Goal: Transaction & Acquisition: Purchase product/service

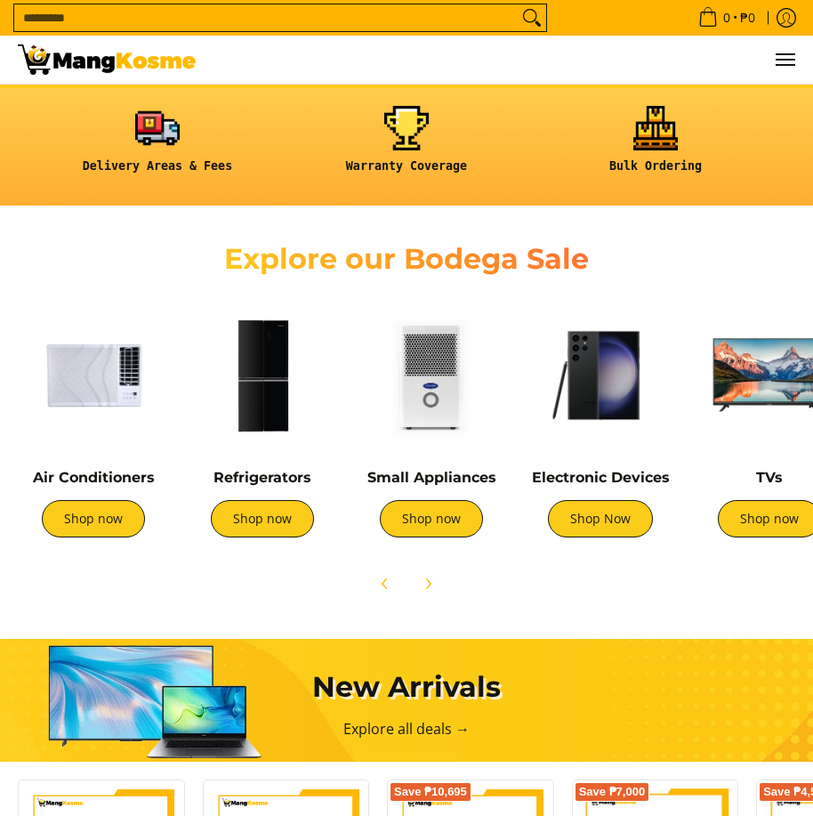
scroll to position [445, 0]
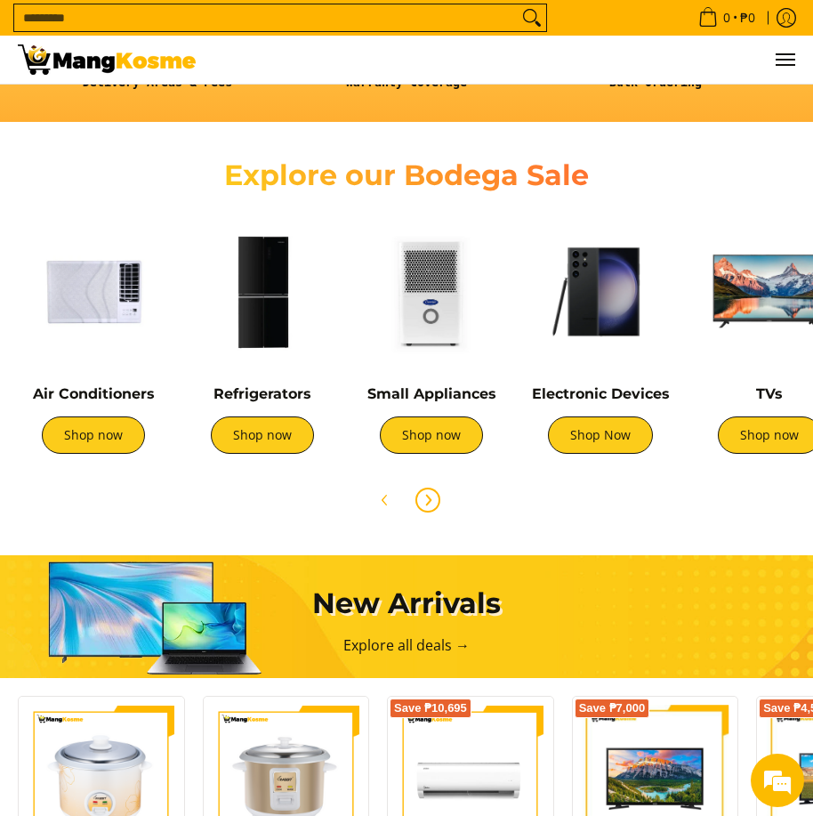
click at [428, 497] on icon "Next" at bounding box center [429, 501] width 4 height 10
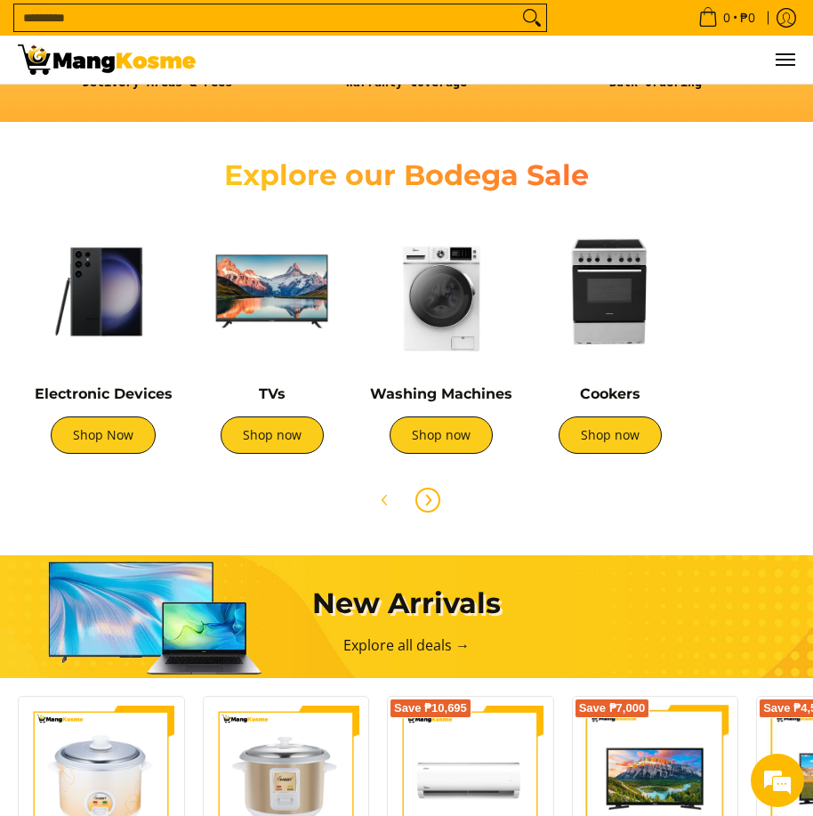
scroll to position [0, 1540]
click at [428, 497] on icon "Next" at bounding box center [429, 501] width 4 height 10
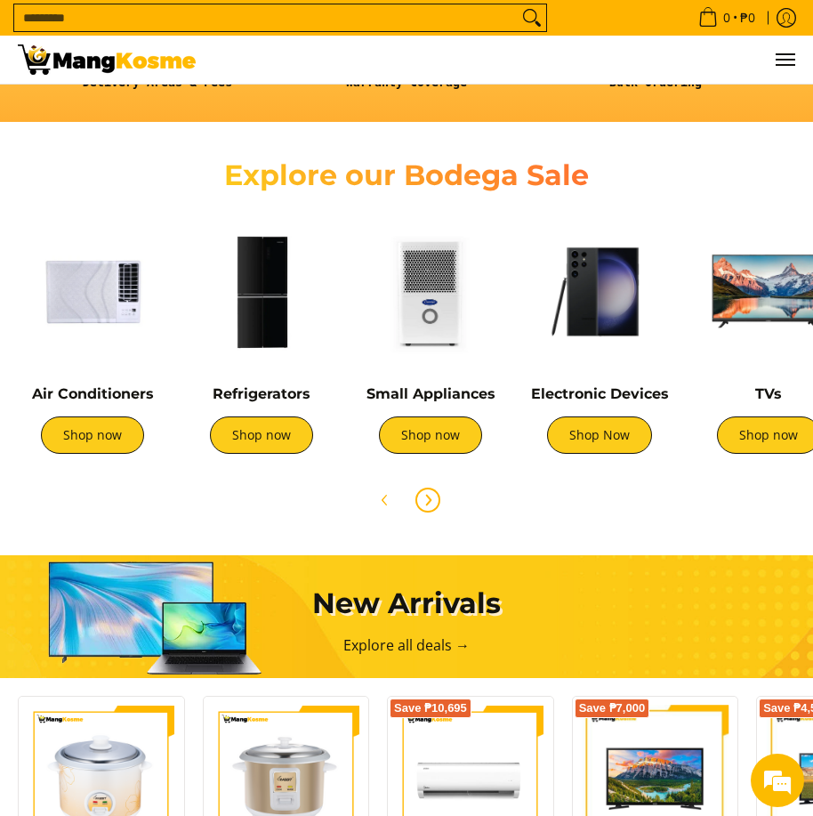
scroll to position [0, 0]
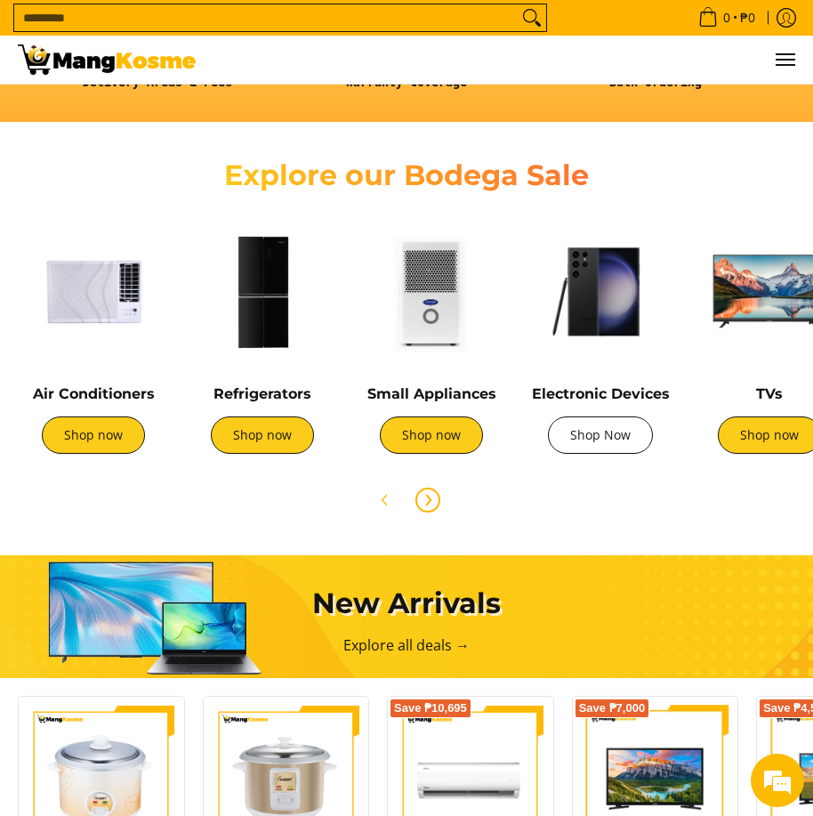
click at [598, 440] on link "Shop Now" at bounding box center [600, 434] width 105 height 37
click at [293, 335] on img at bounding box center [262, 291] width 151 height 151
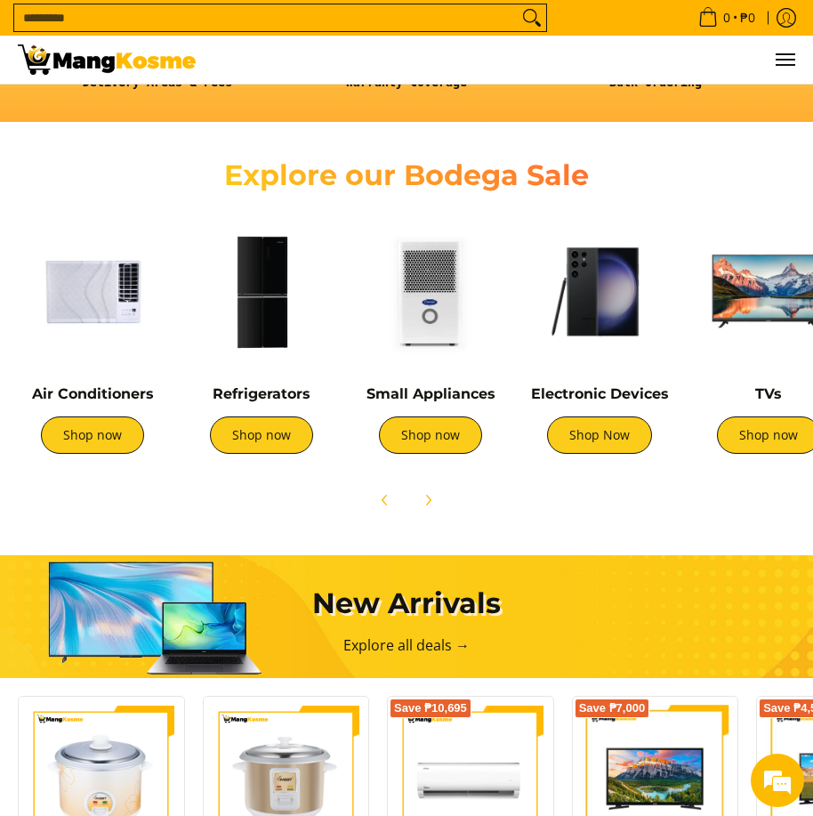
scroll to position [0, 0]
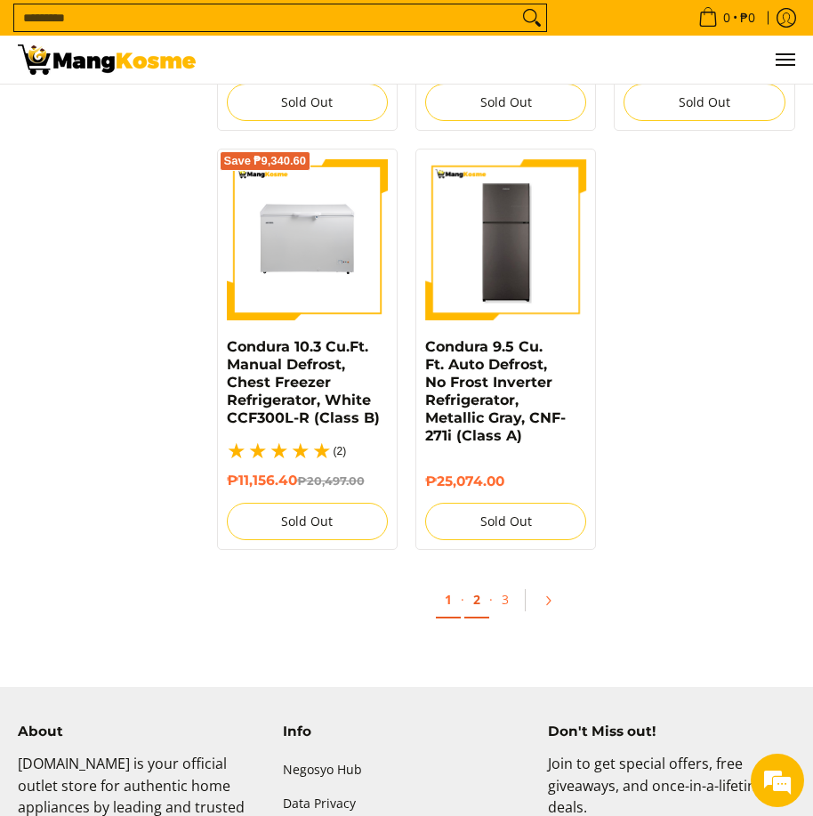
scroll to position [3016, 0]
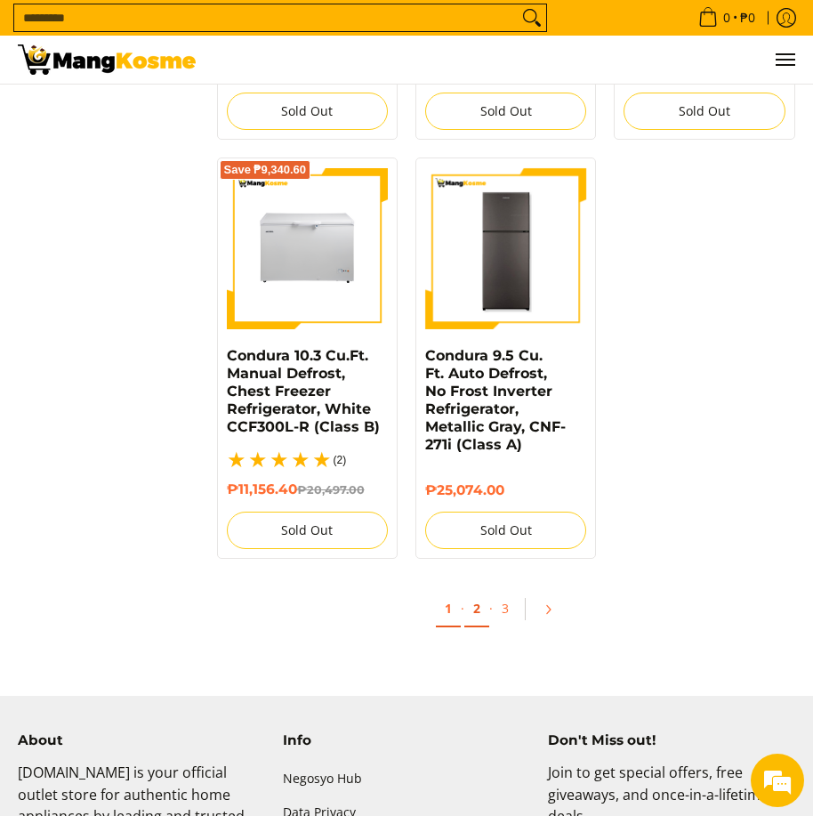
click at [479, 601] on link "2" at bounding box center [476, 609] width 25 height 36
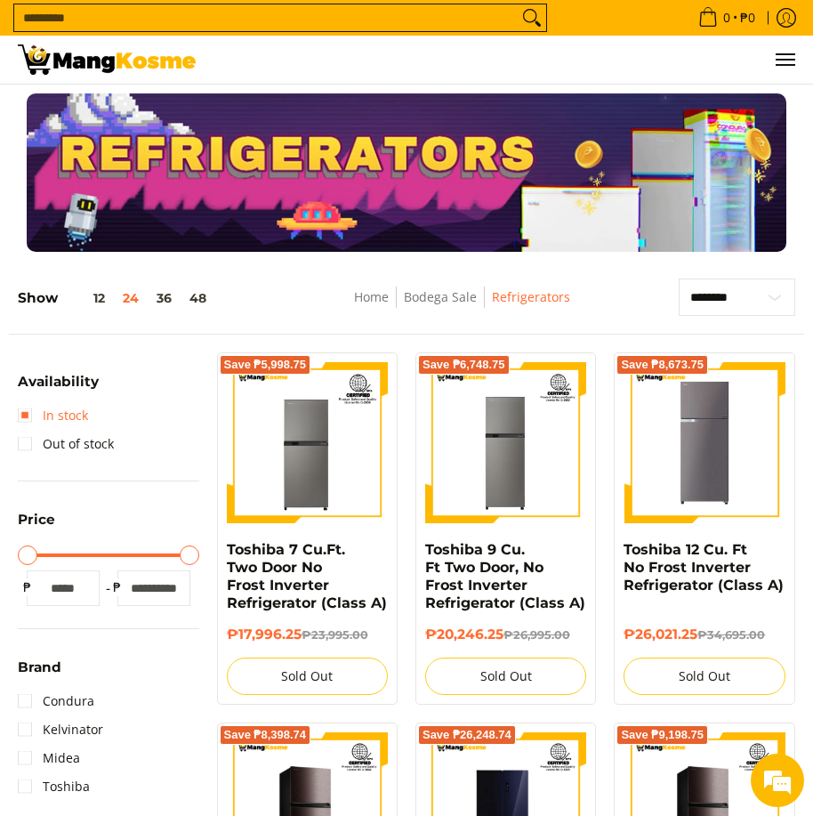
click at [36, 411] on link "In stock" at bounding box center [53, 415] width 70 height 28
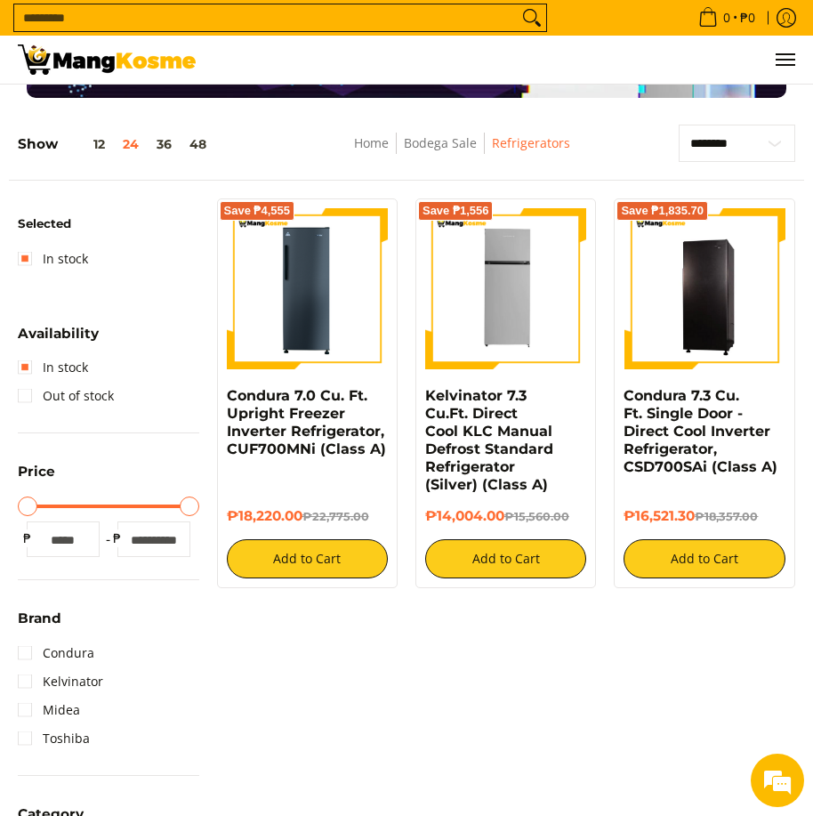
scroll to position [194, 0]
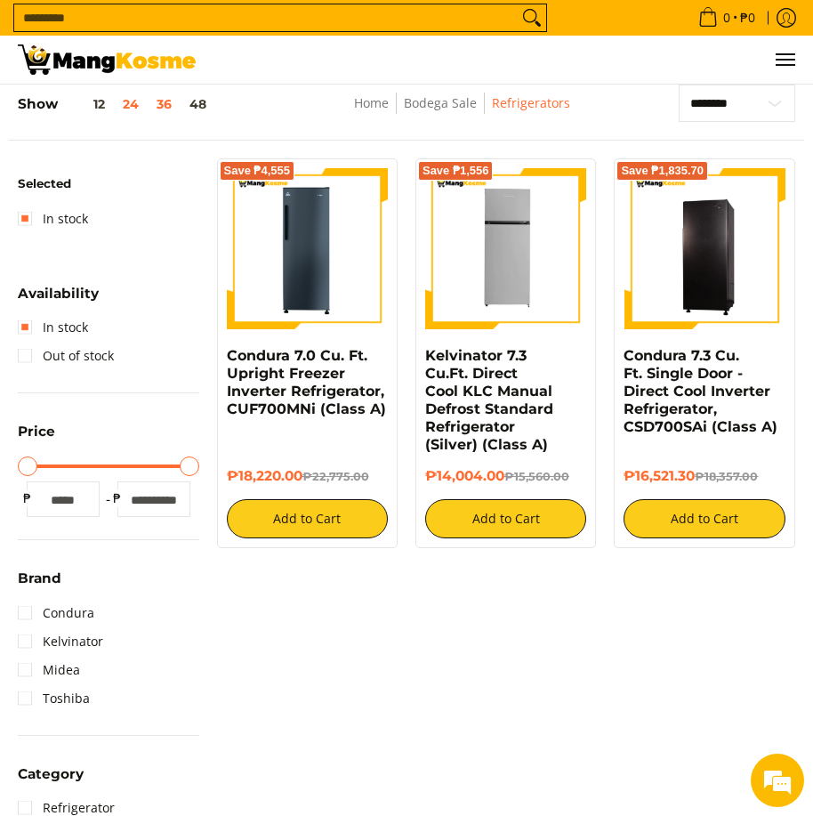
click at [157, 110] on button "36" at bounding box center [164, 104] width 33 height 14
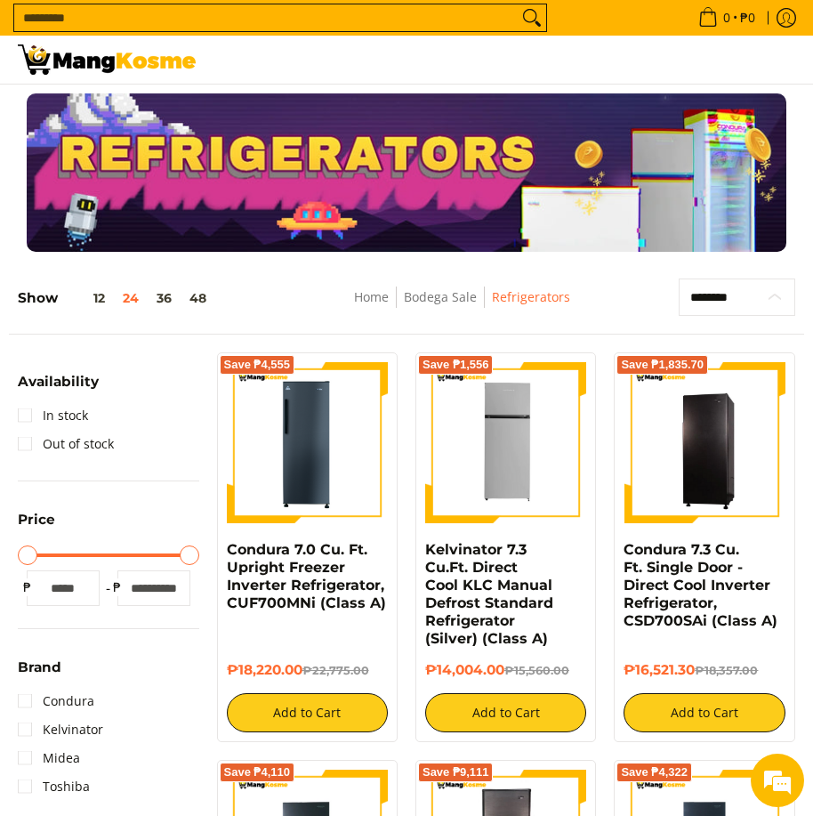
click at [777, 293] on select "**********" at bounding box center [737, 296] width 117 height 37
select select "**********"
click at [679, 278] on select "**********" at bounding box center [737, 296] width 117 height 37
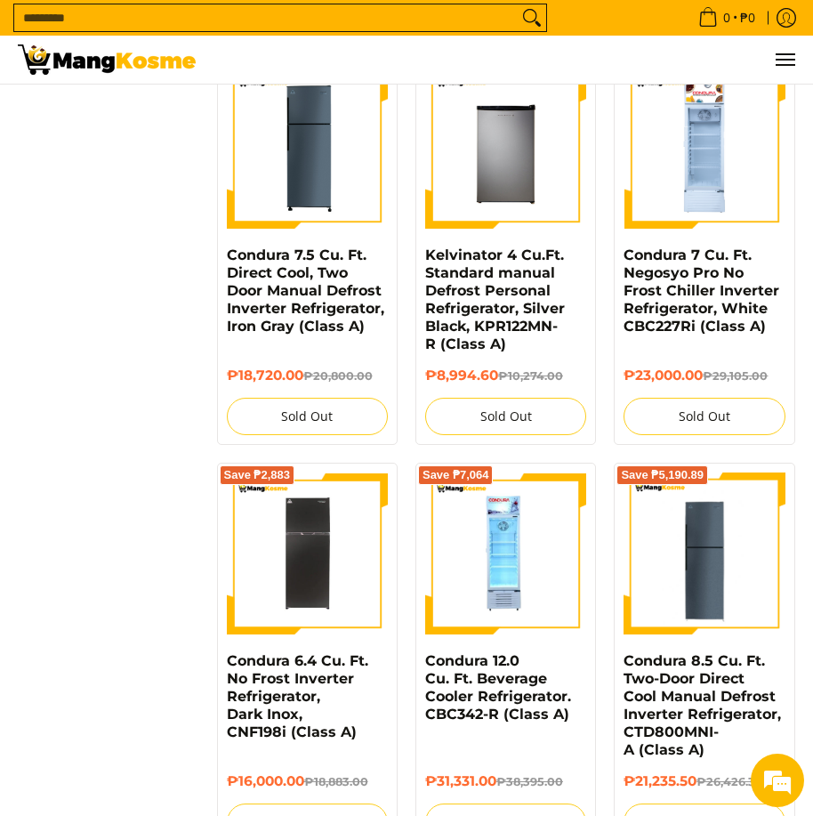
scroll to position [1424, 0]
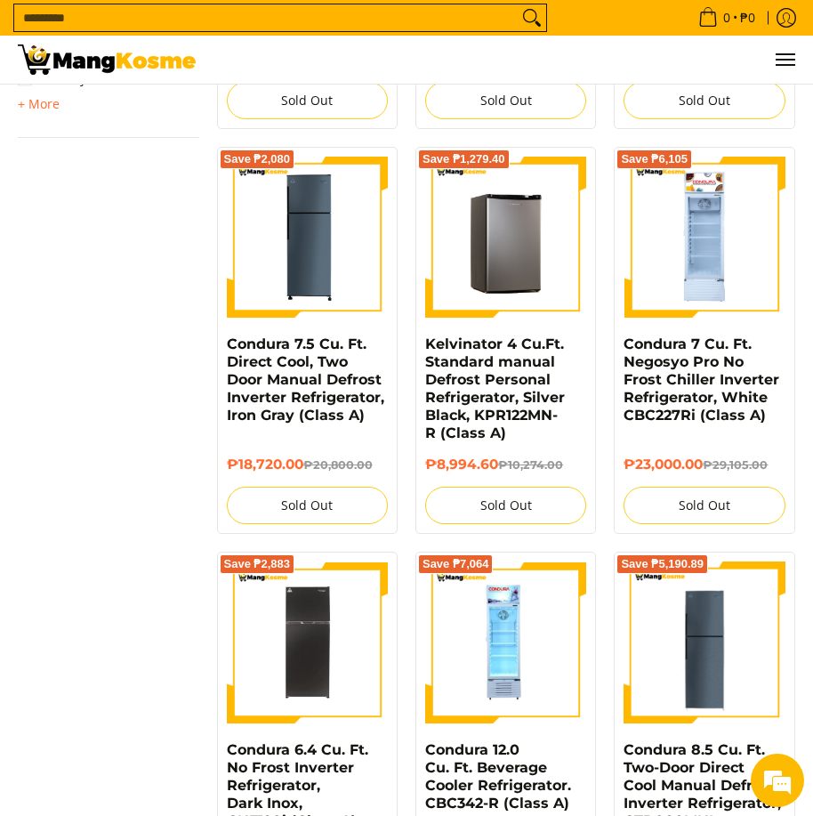
click at [553, 241] on img at bounding box center [505, 237] width 161 height 161
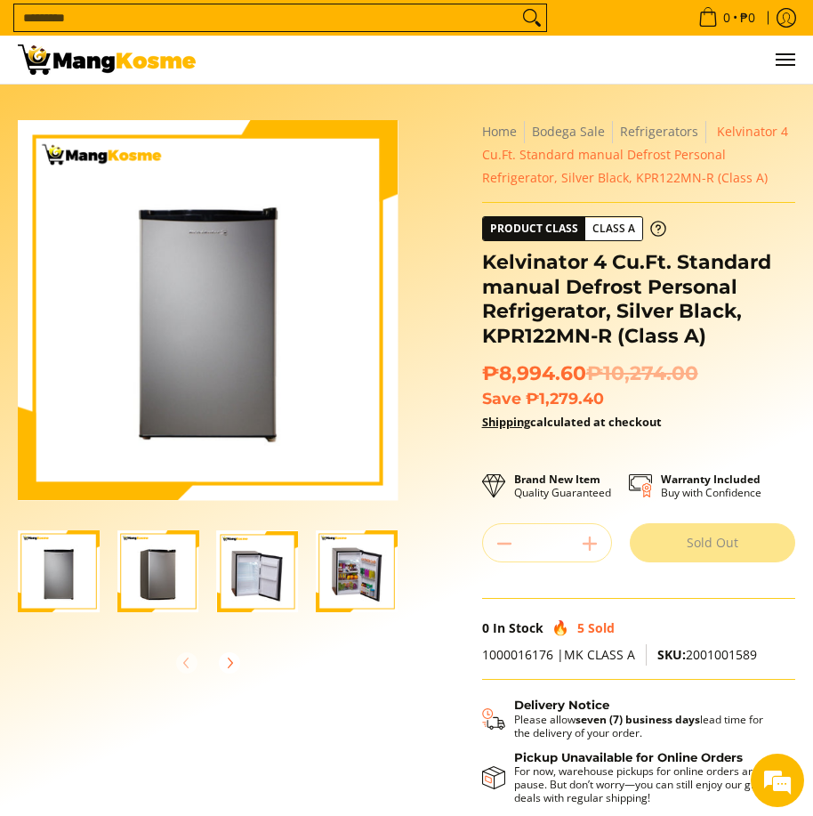
click at [270, 554] on img "Kelvinator 4 Cu.Ft. Standard manual Defrost Personal Refrigerator, Silver Black…" at bounding box center [258, 571] width 82 height 82
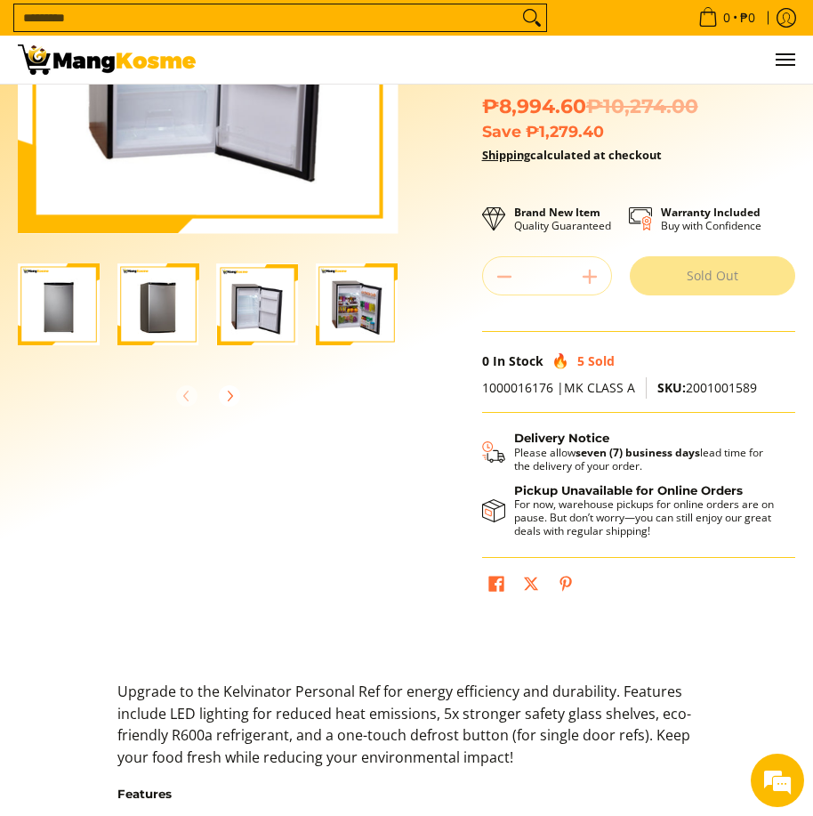
click at [593, 270] on div "Quantity * . Sold Out" at bounding box center [638, 275] width 313 height 39
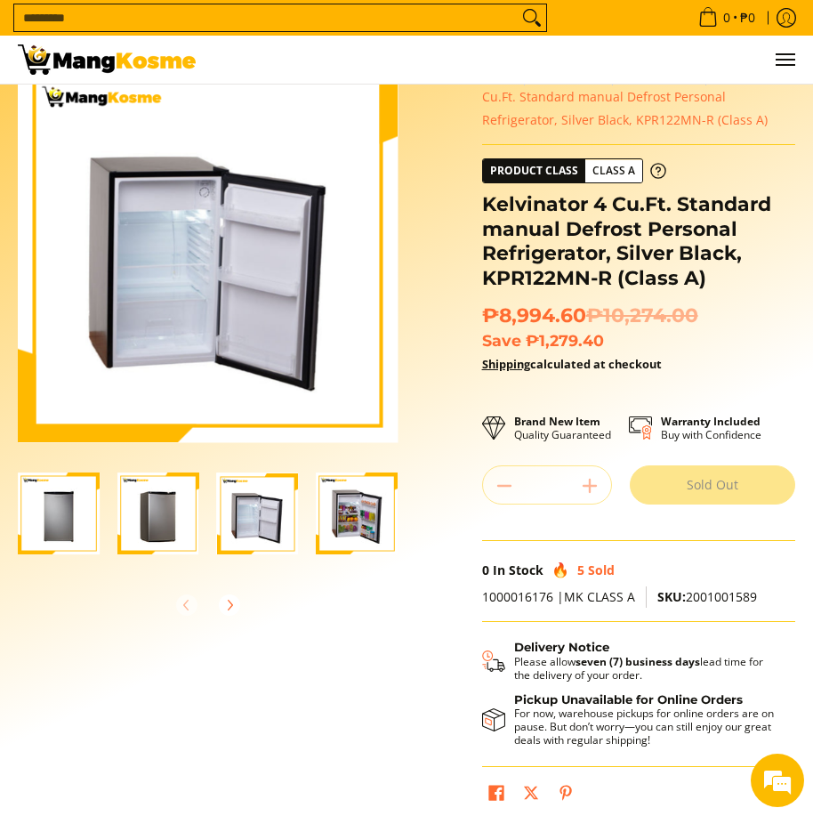
scroll to position [89, 0]
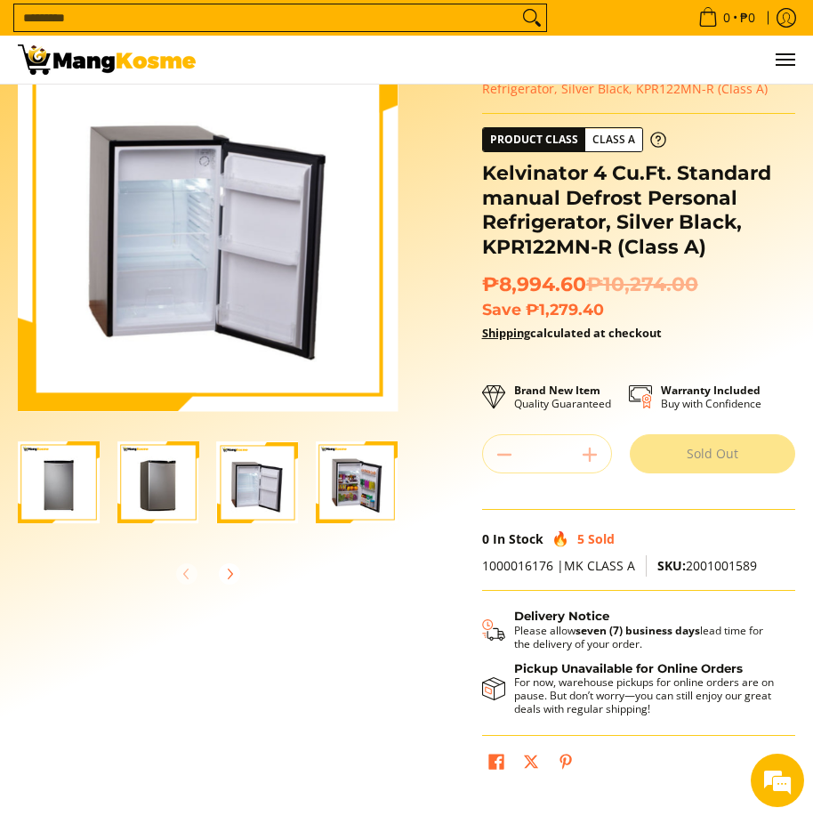
click at [155, 480] on img "Kelvinator 4 Cu.Ft. Standard manual Defrost Personal Refrigerator, Silver Black…" at bounding box center [158, 482] width 82 height 82
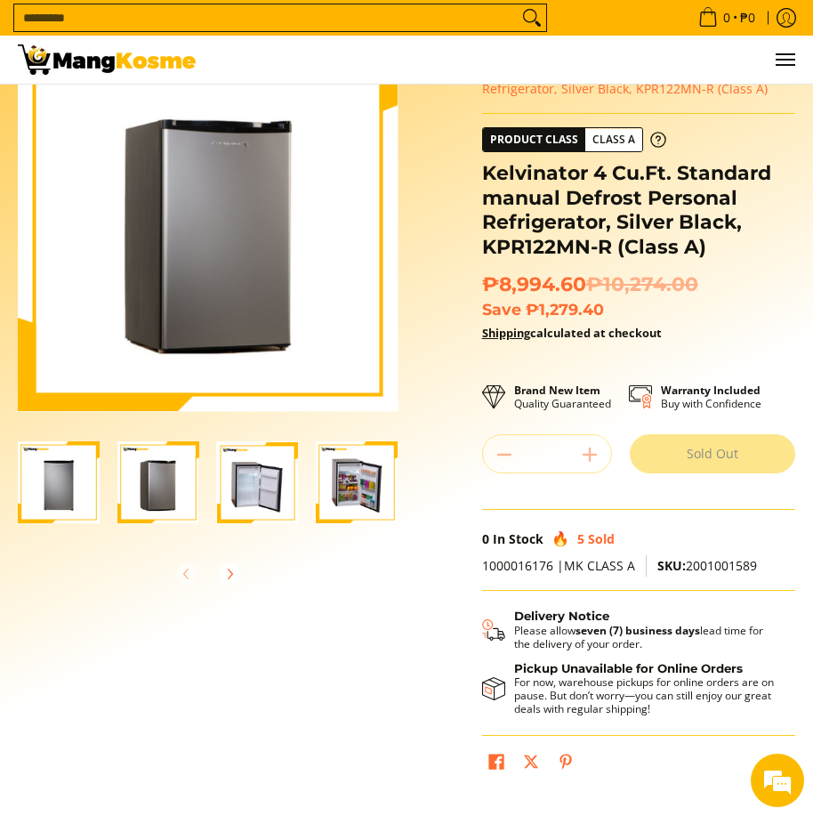
click at [256, 473] on img "Kelvinator 4 Cu.Ft. Standard manual Defrost Personal Refrigerator, Silver Black…" at bounding box center [258, 482] width 82 height 82
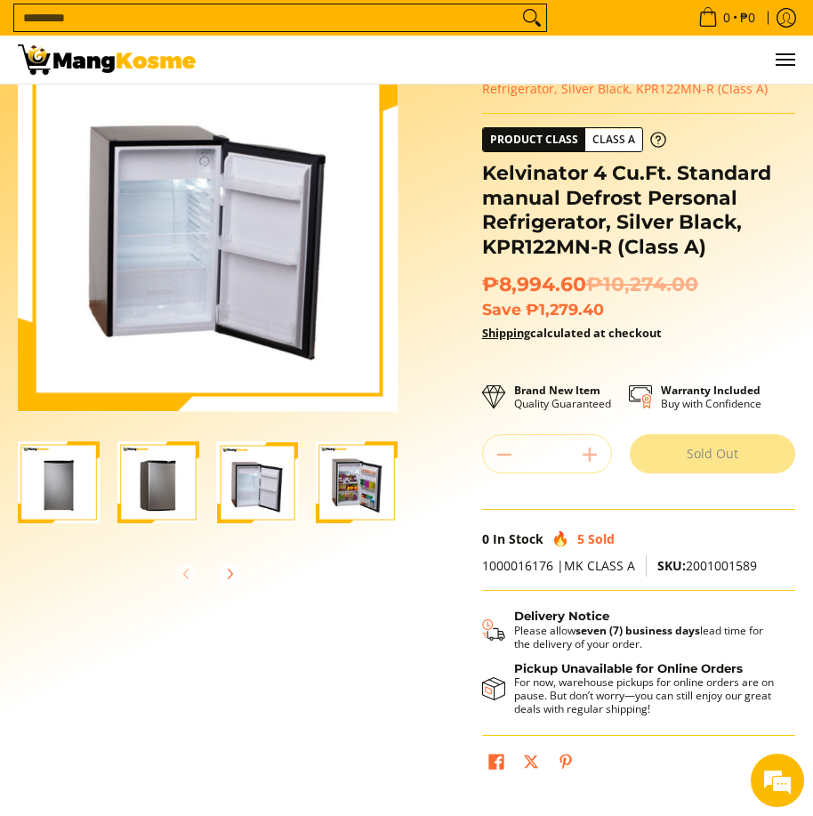
click at [357, 478] on img "Kelvinator 4 Cu.Ft. Standard manual Defrost Personal Refrigerator, Silver Black…" at bounding box center [357, 482] width 82 height 82
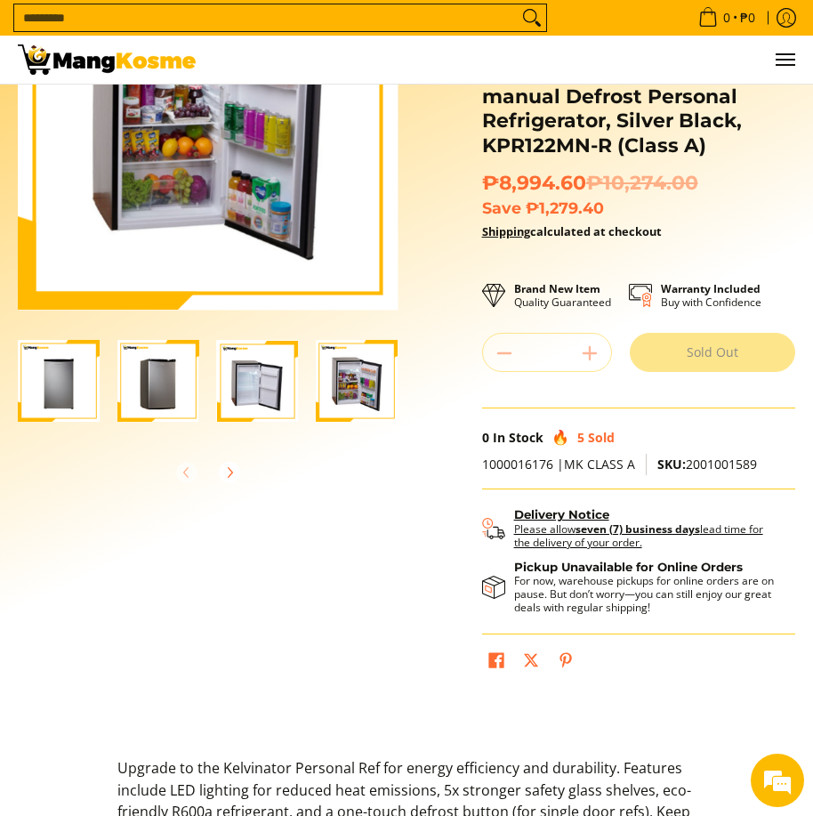
scroll to position [0, 0]
